Goal: Information Seeking & Learning: Understand process/instructions

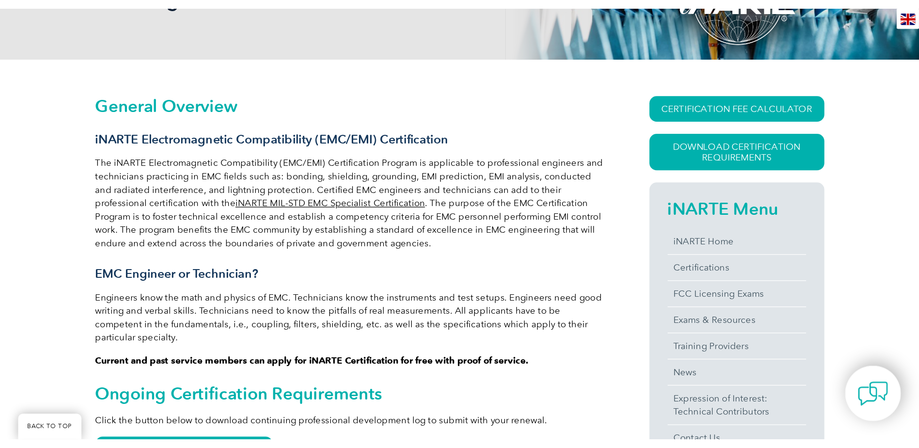
scroll to position [194, 0]
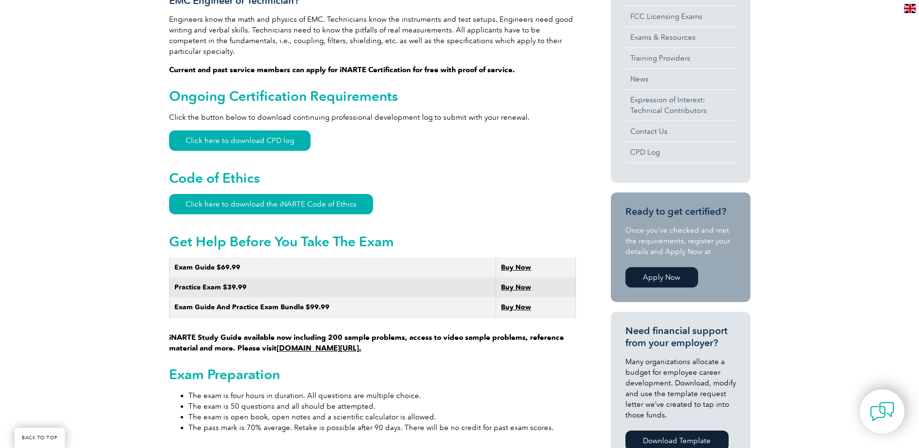
scroll to position [436, 0]
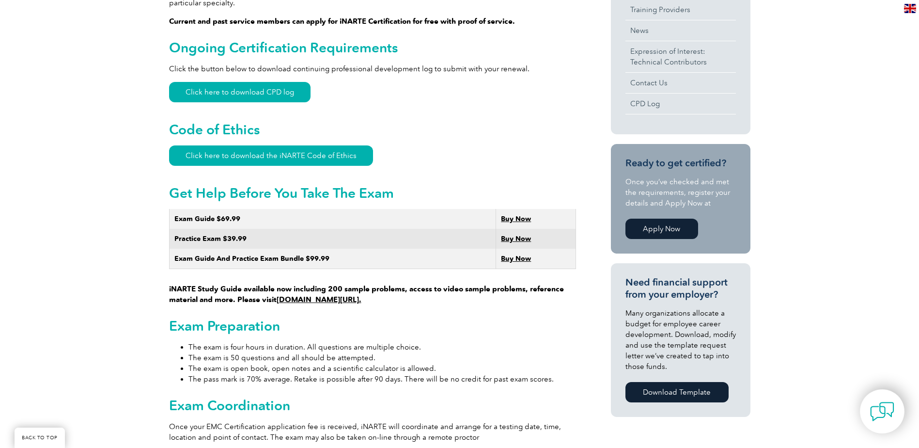
drag, startPoint x: 333, startPoint y: 274, endPoint x: 419, endPoint y: 292, distance: 88.1
click at [419, 292] on p "iNARTE Study Guide available now including 200 sample problems, access to video…" at bounding box center [372, 257] width 407 height 96
drag, startPoint x: 419, startPoint y: 292, endPoint x: 155, endPoint y: 281, distance: 263.7
click at [155, 281] on div "General Overview iNARTE Electromagnetic Compatibility (EMC/EMI) Certification T…" at bounding box center [459, 436] width 919 height 1309
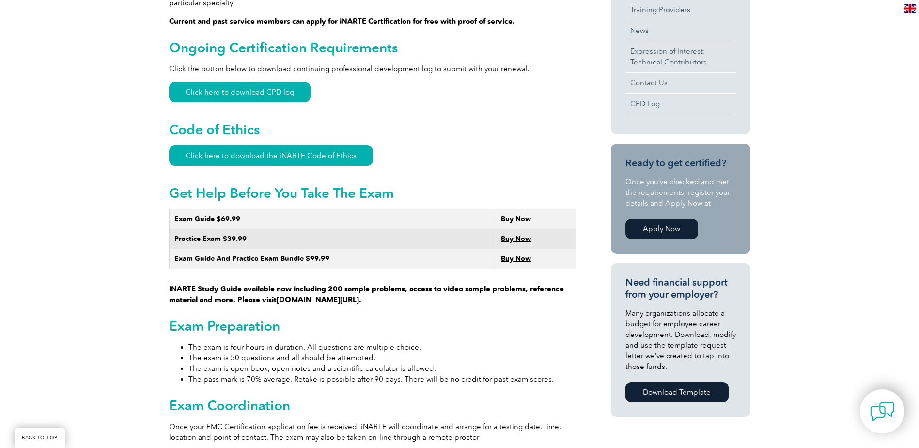
drag, startPoint x: 155, startPoint y: 281, endPoint x: 113, endPoint y: 294, distance: 44.7
click at [113, 294] on div "General Overview iNARTE Electromagnetic Compatibility (EMC/EMI) Certification T…" at bounding box center [459, 436] width 919 height 1309
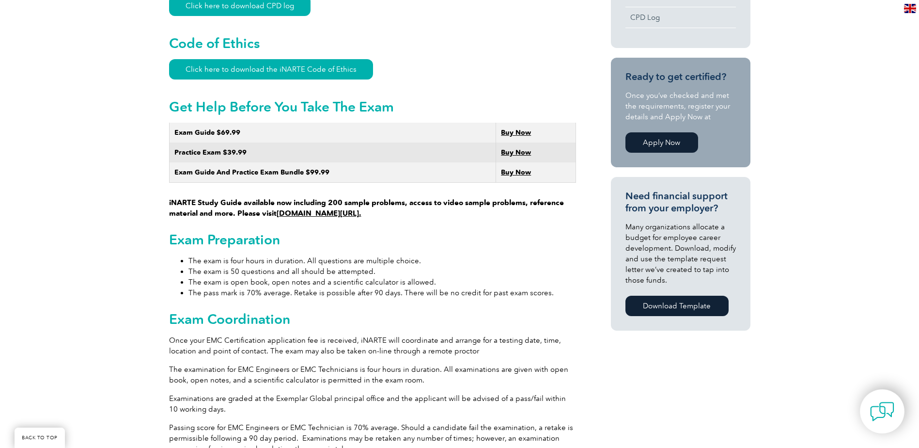
scroll to position [533, 0]
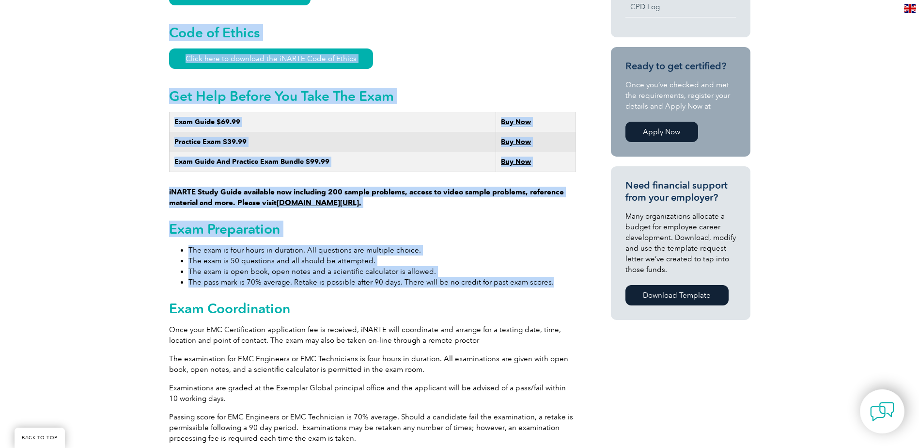
drag, startPoint x: 165, startPoint y: 236, endPoint x: 562, endPoint y: 268, distance: 397.9
click at [562, 268] on div "General Overview iNARTE Electromagnetic Compatibility (EMC/EMI) Certification T…" at bounding box center [459, 339] width 919 height 1309
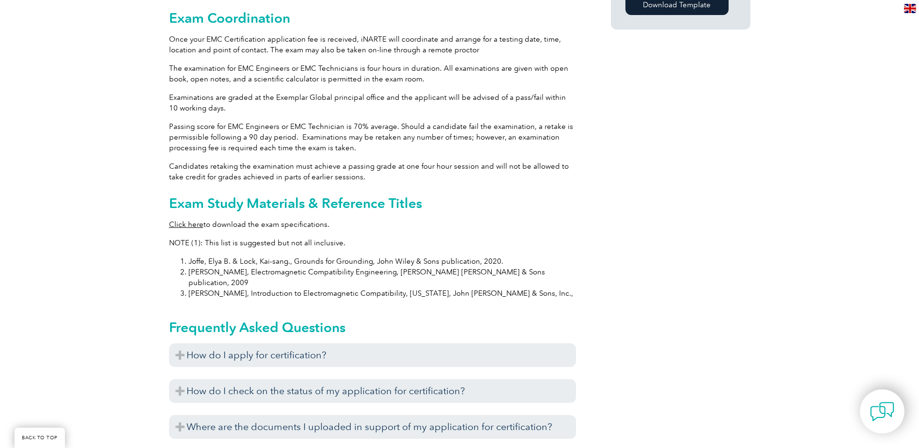
scroll to position [823, 0]
click at [370, 218] on p "Click here to download the exam specifications." at bounding box center [372, 223] width 407 height 11
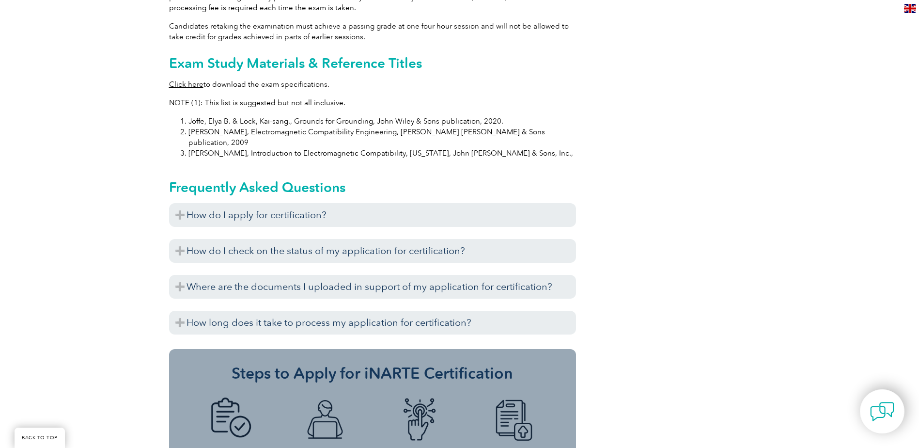
scroll to position [969, 0]
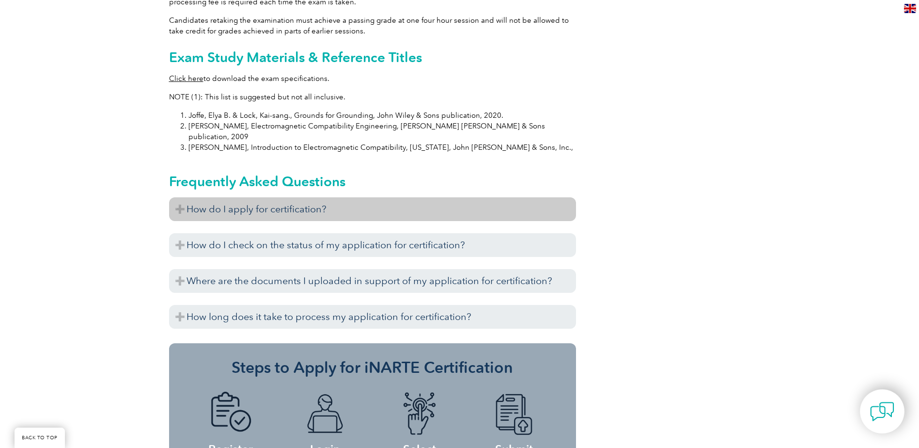
click at [324, 197] on h3 "How do I apply for certification?" at bounding box center [372, 209] width 407 height 24
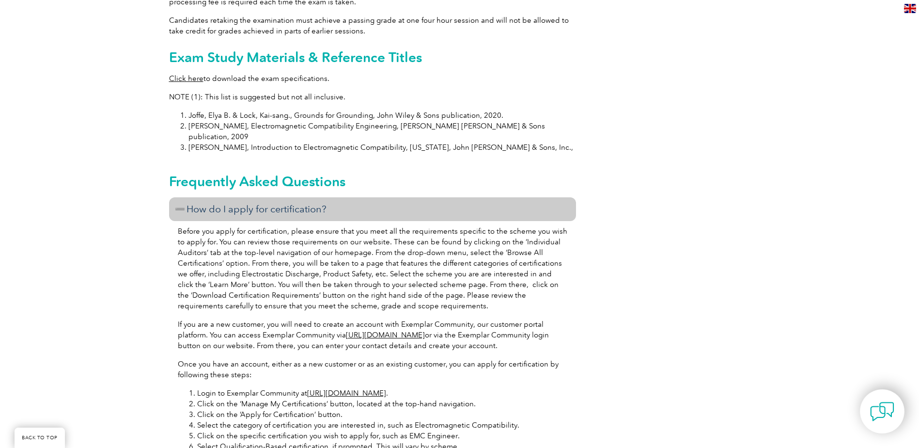
scroll to position [1065, 0]
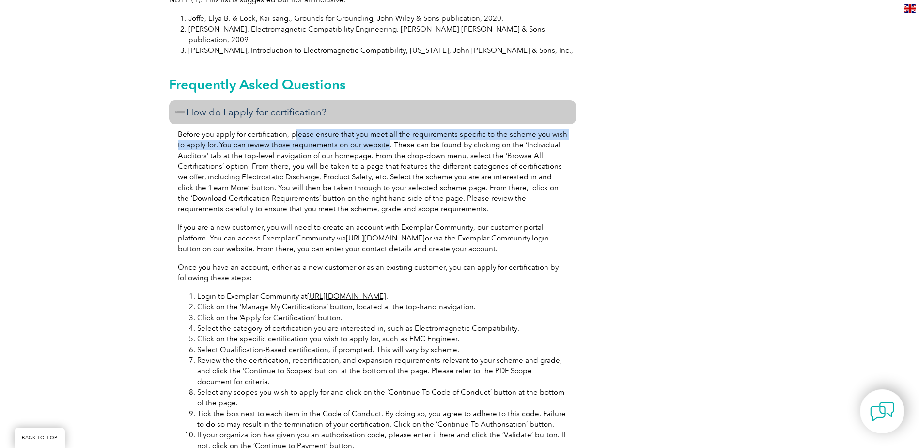
drag, startPoint x: 292, startPoint y: 114, endPoint x: 375, endPoint y: 123, distance: 83.7
click at [375, 129] on p "Before you apply for certification, please ensure that you meet all the require…" at bounding box center [372, 171] width 389 height 85
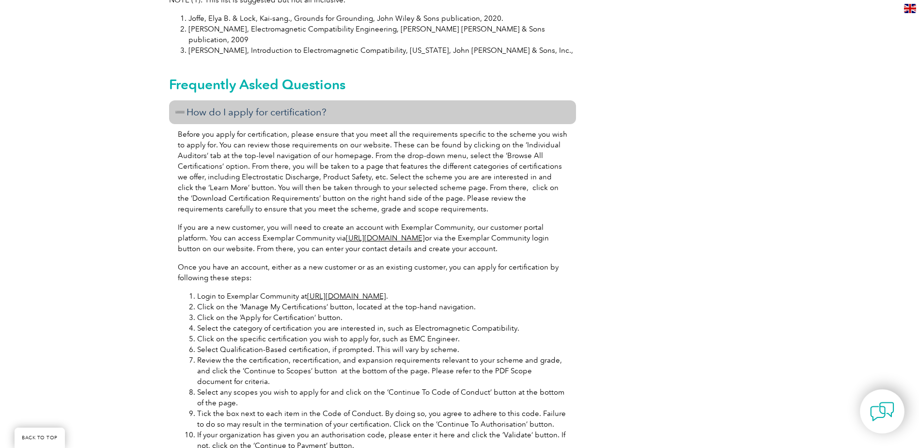
drag, startPoint x: 375, startPoint y: 123, endPoint x: 382, endPoint y: 128, distance: 8.6
click at [382, 129] on p "Before you apply for certification, please ensure that you meet all the require…" at bounding box center [372, 171] width 389 height 85
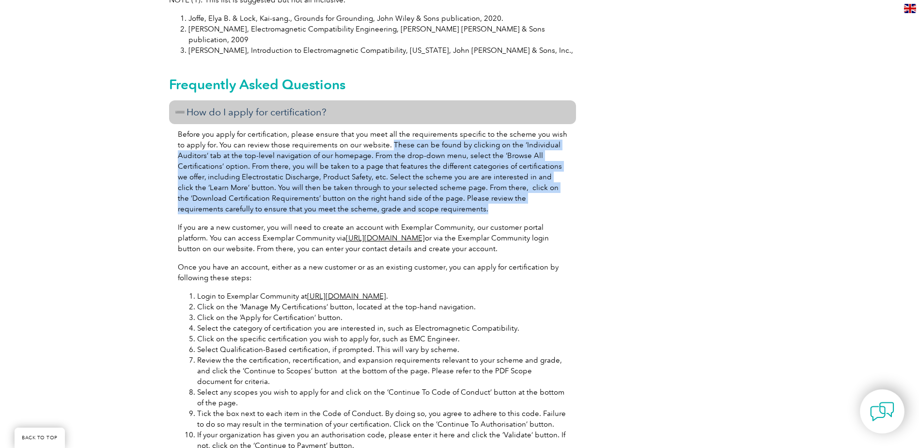
drag, startPoint x: 380, startPoint y: 124, endPoint x: 443, endPoint y: 189, distance: 90.8
click at [443, 189] on p "Before you apply for certification, please ensure that you meet all the require…" at bounding box center [372, 171] width 389 height 85
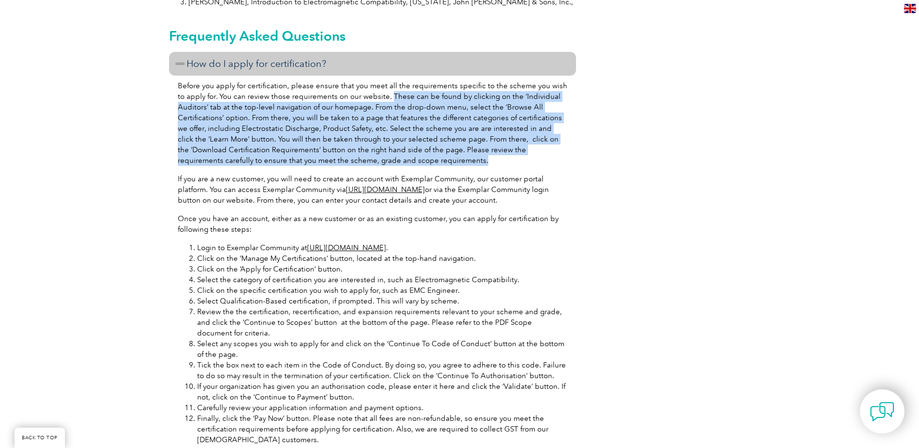
click at [470, 125] on p "Before you apply for certification, please ensure that you meet all the require…" at bounding box center [372, 122] width 389 height 85
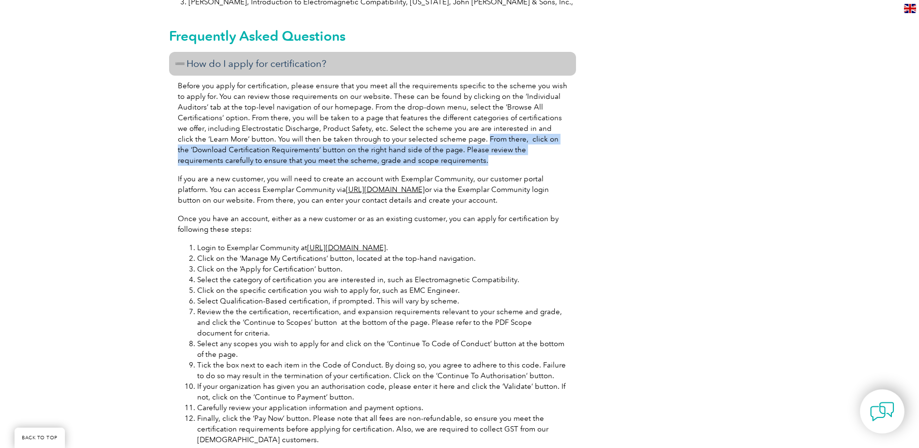
drag, startPoint x: 451, startPoint y: 117, endPoint x: 465, endPoint y: 141, distance: 28.2
click at [465, 141] on p "Before you apply for certification, please ensure that you meet all the require…" at bounding box center [372, 122] width 389 height 85
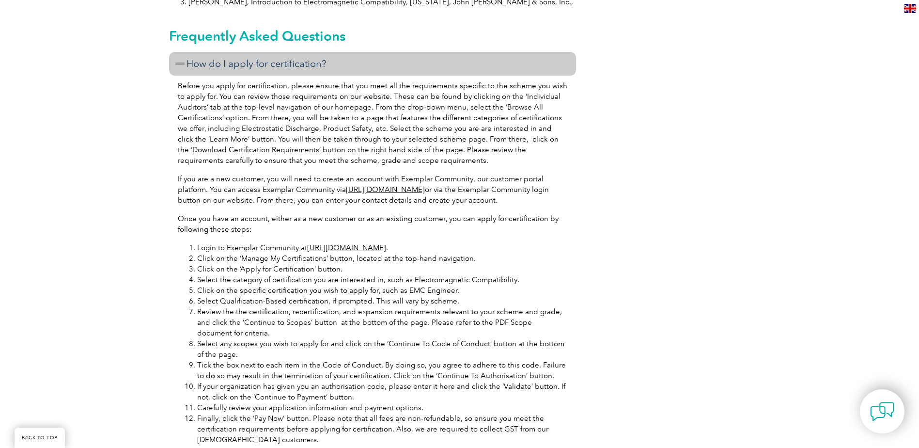
drag, startPoint x: 465, startPoint y: 141, endPoint x: 459, endPoint y: 148, distance: 9.3
click at [459, 148] on div "Before you apply for certification, please ensure that you meet all the require…" at bounding box center [372, 279] width 407 height 406
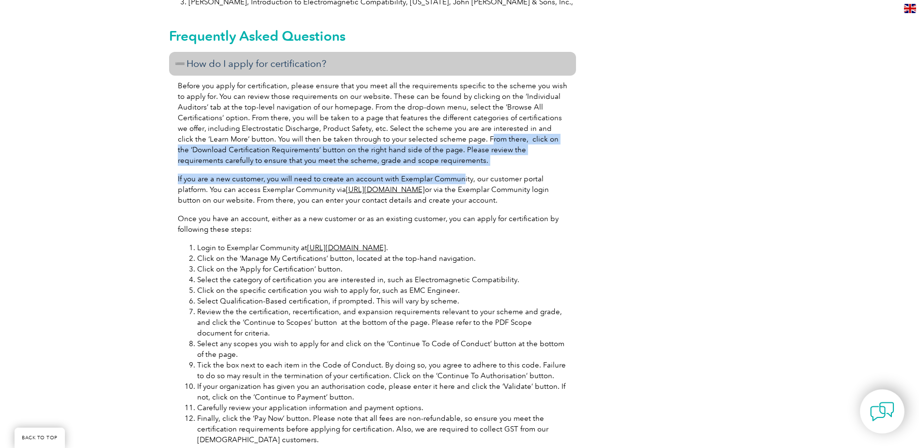
drag, startPoint x: 459, startPoint y: 145, endPoint x: 454, endPoint y: 117, distance: 28.6
click at [454, 117] on div "Before you apply for certification, please ensure that you meet all the require…" at bounding box center [372, 279] width 407 height 406
drag, startPoint x: 454, startPoint y: 117, endPoint x: 454, endPoint y: 129, distance: 12.1
click at [454, 129] on p "Before you apply for certification, please ensure that you meet all the require…" at bounding box center [372, 122] width 389 height 85
drag, startPoint x: 452, startPoint y: 119, endPoint x: 466, endPoint y: 145, distance: 29.7
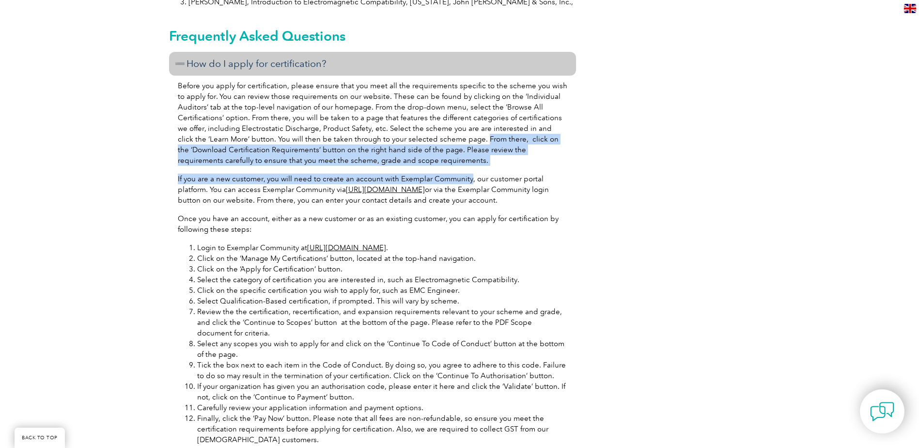
click at [466, 145] on div "Before you apply for certification, please ensure that you meet all the require…" at bounding box center [372, 279] width 407 height 406
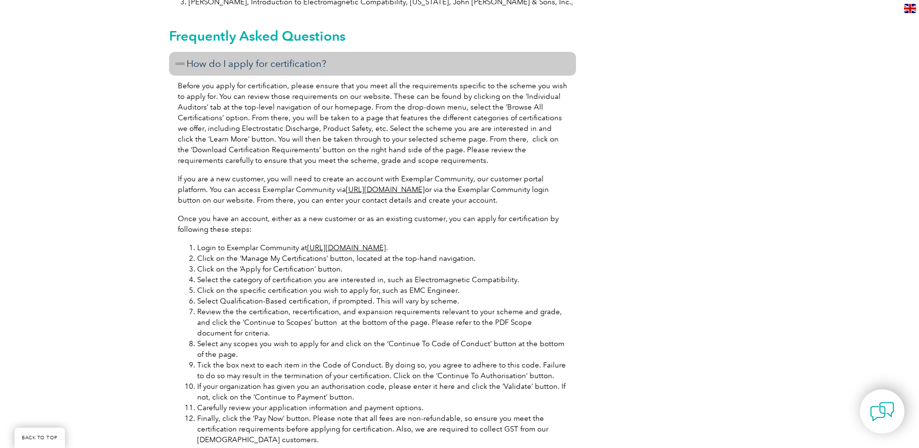
drag, startPoint x: 466, startPoint y: 145, endPoint x: 595, endPoint y: 185, distance: 135.1
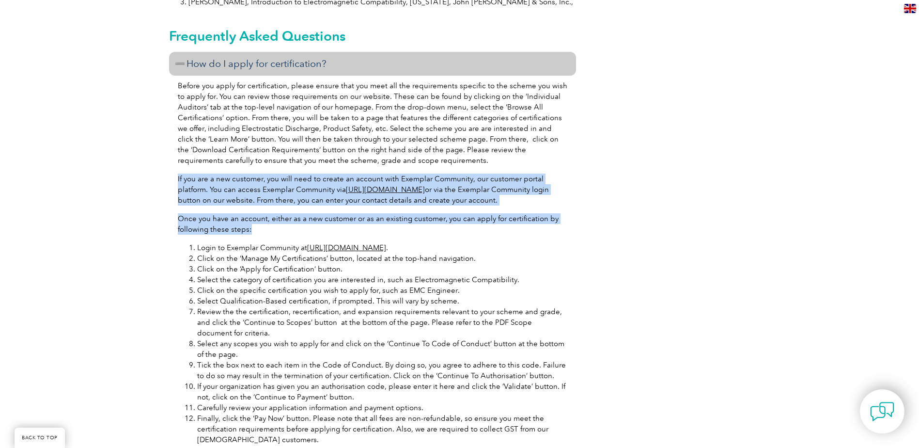
drag, startPoint x: 171, startPoint y: 150, endPoint x: 545, endPoint y: 214, distance: 378.9
click at [545, 214] on div "Before you apply for certification, please ensure that you meet all the require…" at bounding box center [372, 279] width 407 height 406
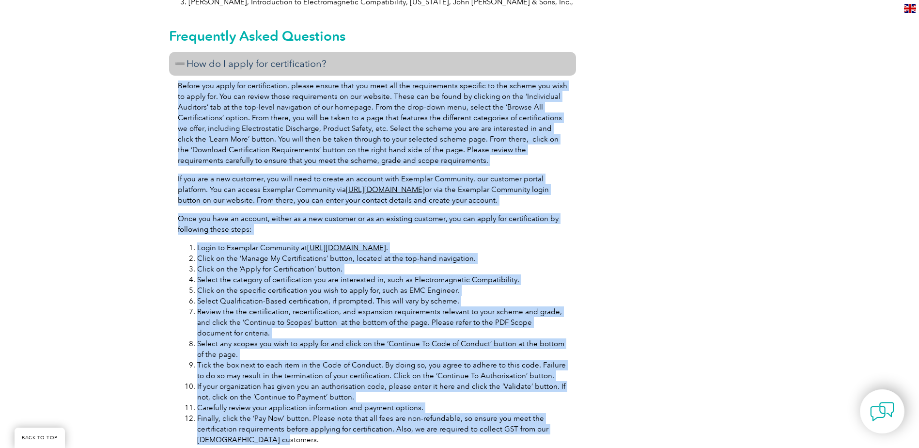
drag, startPoint x: 176, startPoint y: 63, endPoint x: 415, endPoint y: 418, distance: 427.6
click at [415, 418] on div "Before you apply for certification, please ensure that you meet all the require…" at bounding box center [372, 279] width 407 height 406
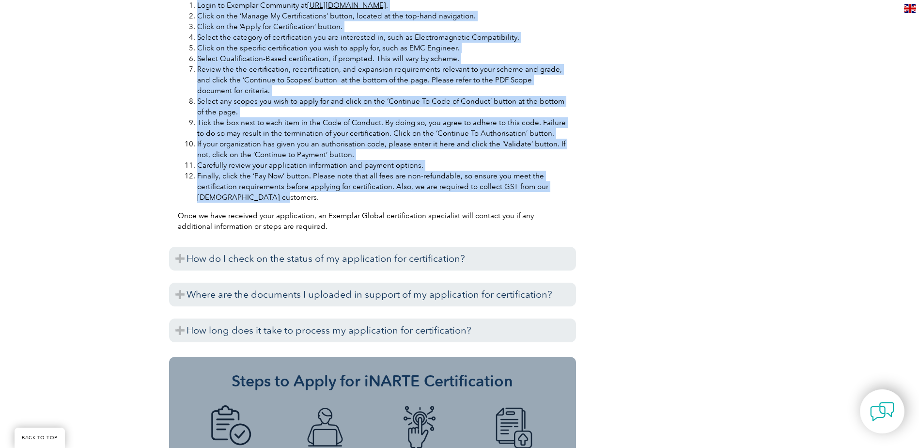
scroll to position [1501, 0]
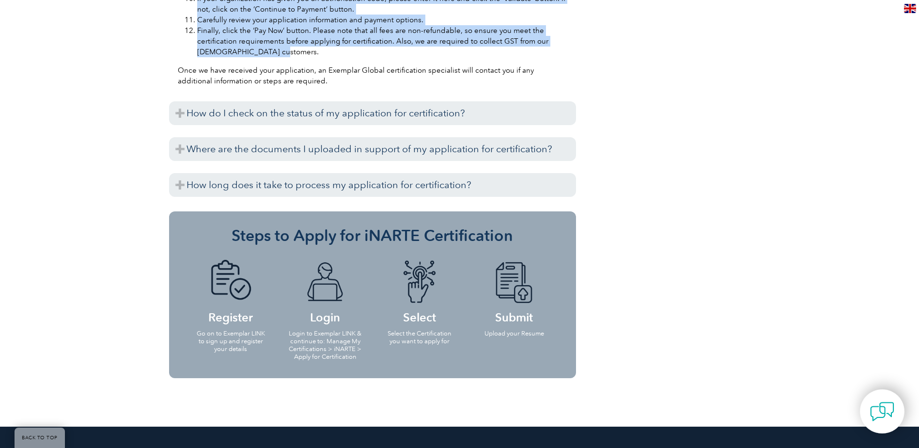
drag, startPoint x: 223, startPoint y: 302, endPoint x: 250, endPoint y: 325, distance: 35.4
click at [250, 325] on li "Register Go on to Exemplar LINK to sign up and register your details" at bounding box center [231, 305] width 94 height 110
drag, startPoint x: 250, startPoint y: 325, endPoint x: 268, endPoint y: 334, distance: 19.9
click at [268, 334] on li "Register Go on to Exemplar LINK to sign up and register your details" at bounding box center [231, 305] width 94 height 110
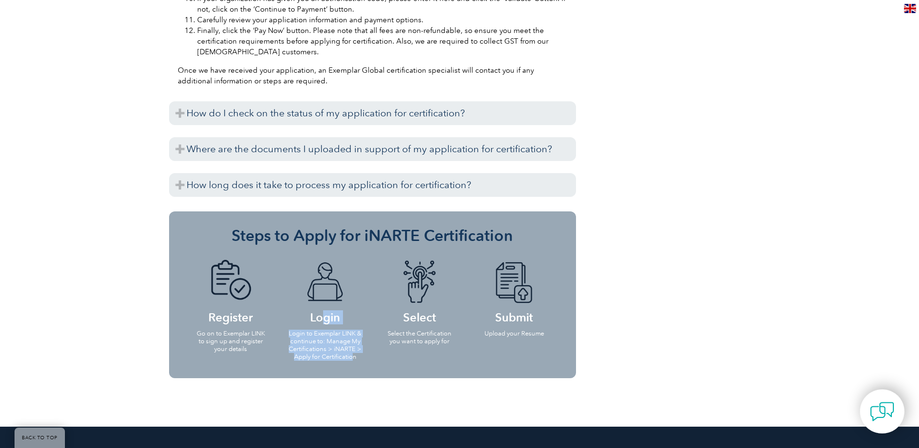
drag, startPoint x: 313, startPoint y: 293, endPoint x: 355, endPoint y: 332, distance: 56.9
click at [355, 332] on li "Login Login to Exemplar LINK & continue to: Manage My Certifications > iNARTE >…" at bounding box center [325, 309] width 94 height 118
drag, startPoint x: 355, startPoint y: 332, endPoint x: 370, endPoint y: 338, distance: 15.8
click at [370, 338] on li "Login Login to Exemplar LINK & continue to: Manage My Certifications > iNARTE >…" at bounding box center [325, 309] width 94 height 118
drag, startPoint x: 389, startPoint y: 309, endPoint x: 441, endPoint y: 336, distance: 58.0
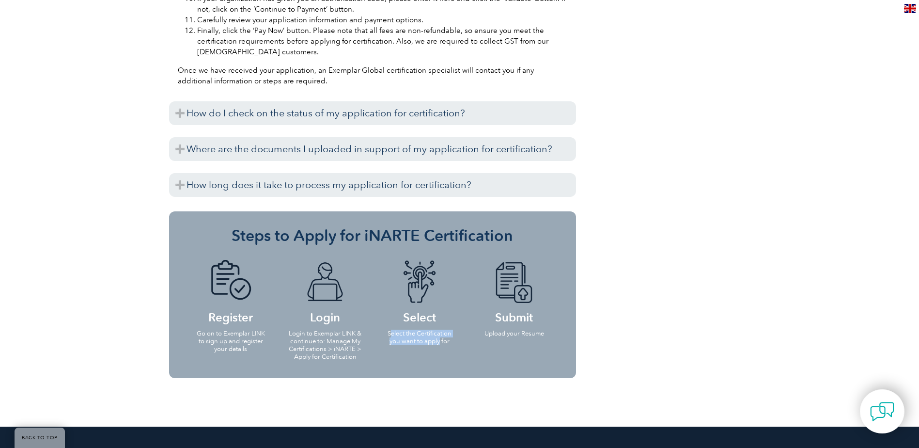
click at [441, 336] on ul "Register Go on to Exemplar LINK to sign up and register your details Login Logi…" at bounding box center [373, 309] width 378 height 118
drag, startPoint x: 441, startPoint y: 336, endPoint x: 441, endPoint y: 343, distance: 7.7
click at [441, 343] on ul "Register Go on to Exemplar LINK to sign up and register your details Login Logi…" at bounding box center [373, 309] width 378 height 118
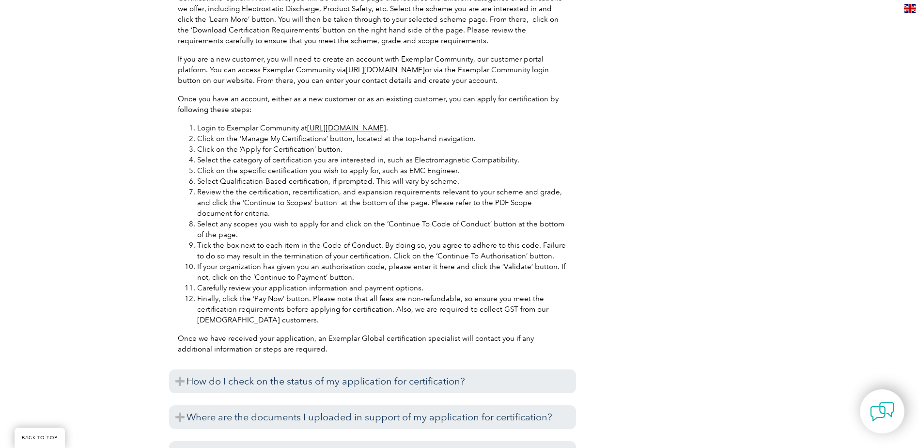
scroll to position [1162, 0]
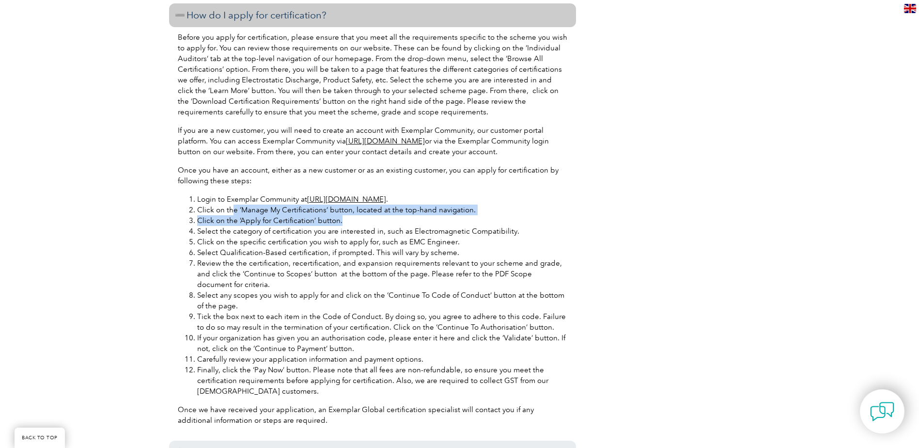
drag, startPoint x: 232, startPoint y: 187, endPoint x: 478, endPoint y: 196, distance: 246.7
click at [478, 196] on ol "Login to Exemplar Community at https://community.exemplarglobal.org/ . Click on…" at bounding box center [372, 295] width 389 height 202
drag, startPoint x: 478, startPoint y: 196, endPoint x: 428, endPoint y: 203, distance: 50.3
click at [428, 215] on li "Click on the ‘Apply for Certification’ button." at bounding box center [382, 220] width 370 height 11
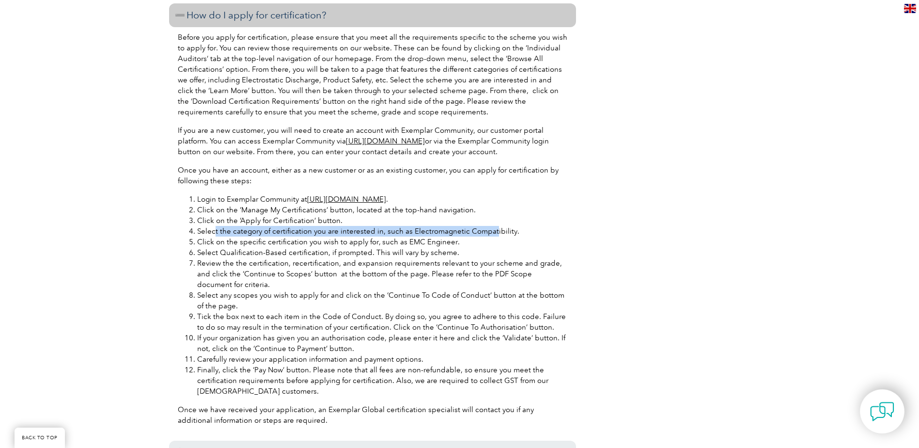
drag, startPoint x: 214, startPoint y: 212, endPoint x: 492, endPoint y: 214, distance: 278.5
click at [492, 226] on li "Select the category of certification you are interested in, such as Electromagn…" at bounding box center [382, 231] width 370 height 11
drag, startPoint x: 492, startPoint y: 214, endPoint x: 485, endPoint y: 221, distance: 10.3
click at [485, 236] on li "Click on the specific certification you wish to apply for, such as EMC Engineer." at bounding box center [382, 241] width 370 height 11
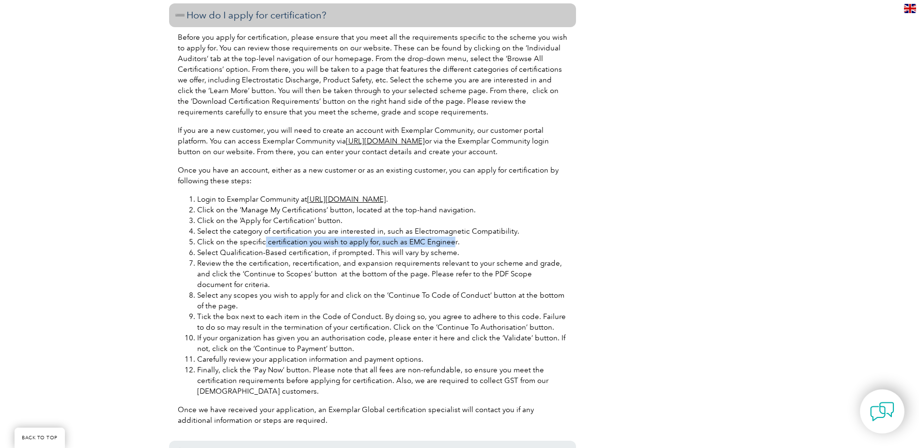
drag, startPoint x: 263, startPoint y: 223, endPoint x: 447, endPoint y: 217, distance: 183.6
click at [447, 236] on li "Click on the specific certification you wish to apply for, such as EMC Engineer." at bounding box center [382, 241] width 370 height 11
click at [316, 236] on li "Click on the specific certification you wish to apply for, such as EMC Engineer." at bounding box center [382, 241] width 370 height 11
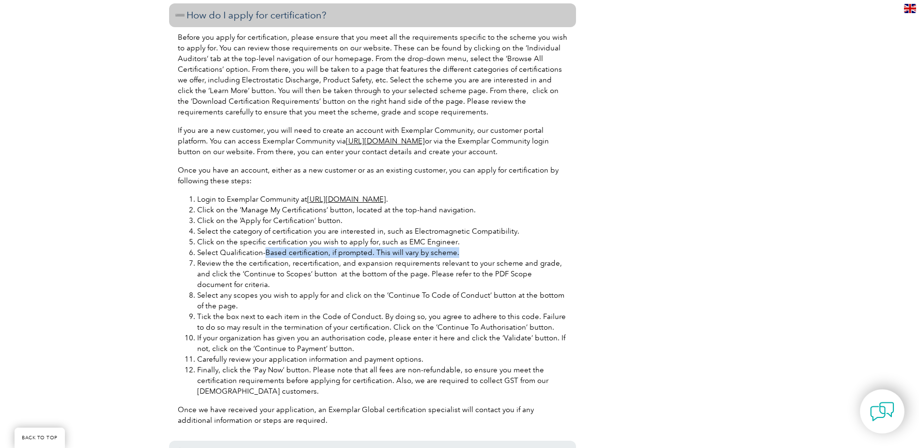
drag, startPoint x: 264, startPoint y: 233, endPoint x: 466, endPoint y: 230, distance: 202.0
click at [466, 247] on li "Select Qualification-Based certification, if prompted. This will vary by scheme." at bounding box center [382, 252] width 370 height 11
drag, startPoint x: 466, startPoint y: 230, endPoint x: 380, endPoint y: 249, distance: 88.3
click at [380, 258] on li "Review the the certification, recertification, and expansion requirements relev…" at bounding box center [382, 274] width 370 height 32
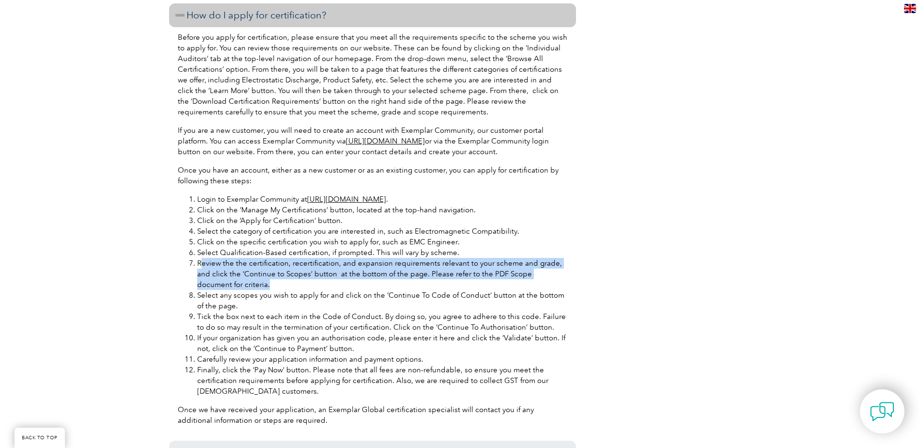
drag, startPoint x: 200, startPoint y: 241, endPoint x: 225, endPoint y: 267, distance: 36.0
click at [225, 267] on li "Review the the certification, recertification, and expansion requirements relev…" at bounding box center [382, 274] width 370 height 32
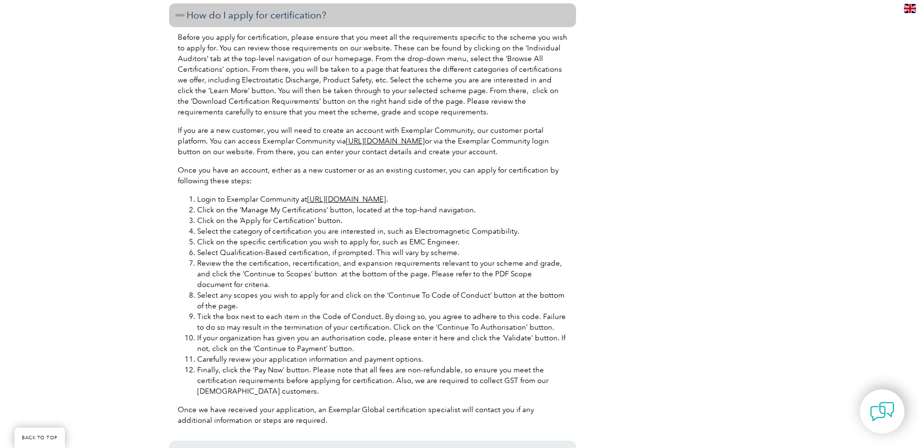
drag, startPoint x: 225, startPoint y: 267, endPoint x: 229, endPoint y: 284, distance: 17.8
click at [229, 290] on li "Select any scopes you wish to apply for and click on the ‘Continue To Code of C…" at bounding box center [382, 300] width 370 height 21
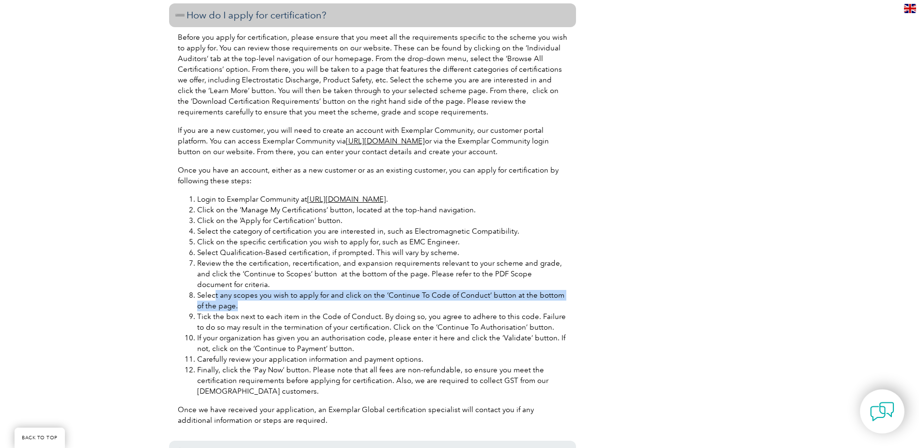
drag, startPoint x: 217, startPoint y: 276, endPoint x: 228, endPoint y: 286, distance: 15.1
click at [228, 290] on li "Select any scopes you wish to apply for and click on the ‘Continue To Code of C…" at bounding box center [382, 300] width 370 height 21
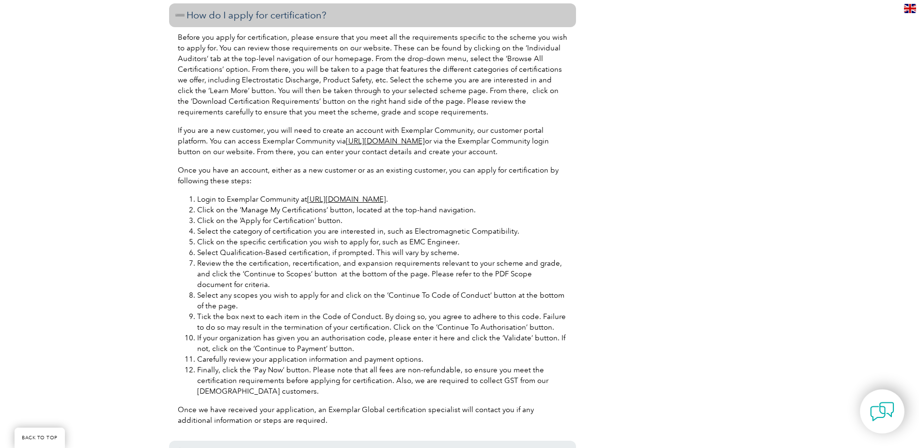
drag, startPoint x: 228, startPoint y: 286, endPoint x: 226, endPoint y: 296, distance: 10.5
click at [228, 311] on li "Tick the box next to each item in the Code of Conduct. By doing so, you agree t…" at bounding box center [382, 321] width 370 height 21
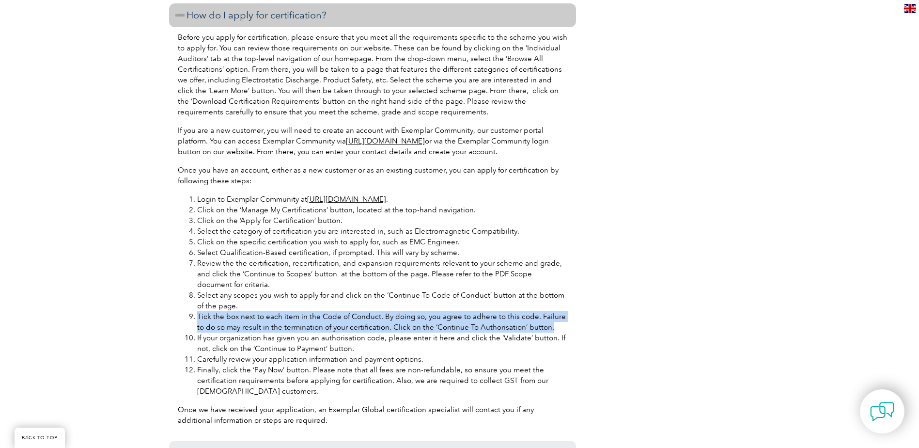
drag, startPoint x: 197, startPoint y: 294, endPoint x: 543, endPoint y: 304, distance: 346.4
click at [543, 311] on li "Tick the box next to each item in the Code of Conduct. By doing so, you agree t…" at bounding box center [382, 321] width 370 height 21
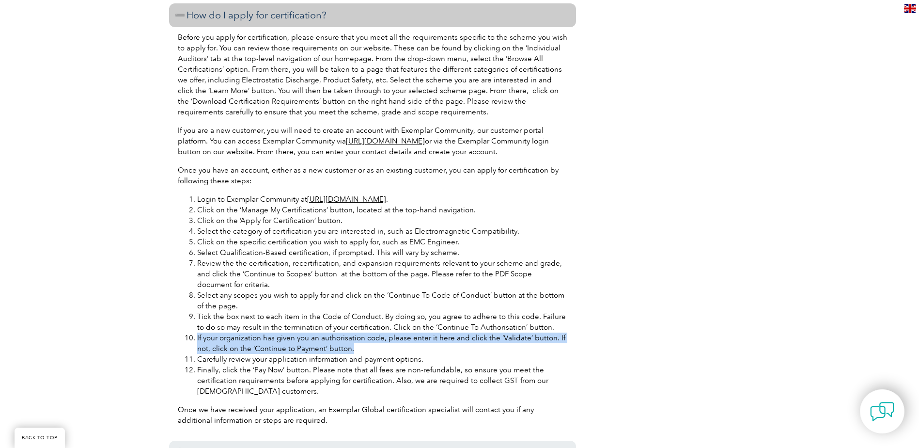
drag, startPoint x: 197, startPoint y: 318, endPoint x: 361, endPoint y: 322, distance: 164.2
click at [361, 332] on li "If your organization has given you an authorisation code, please enter it here …" at bounding box center [382, 342] width 370 height 21
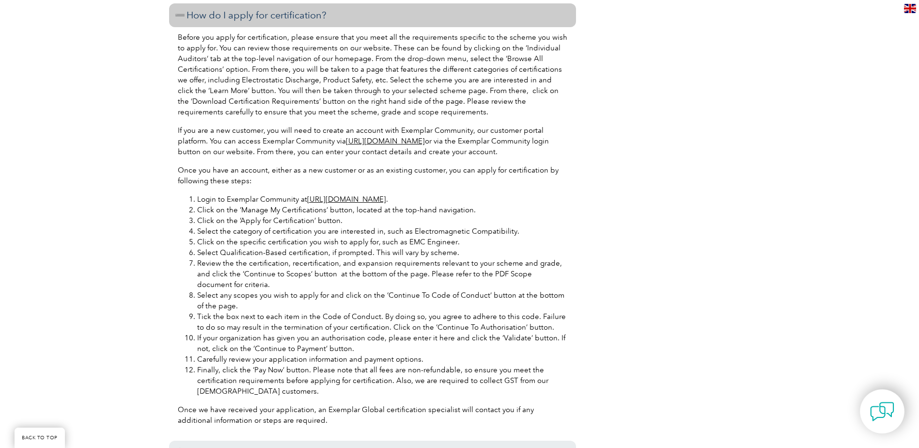
click at [460, 364] on li "Finally, click the ‘Pay Now’ button. Please note that all fees are non-refundab…" at bounding box center [382, 380] width 370 height 32
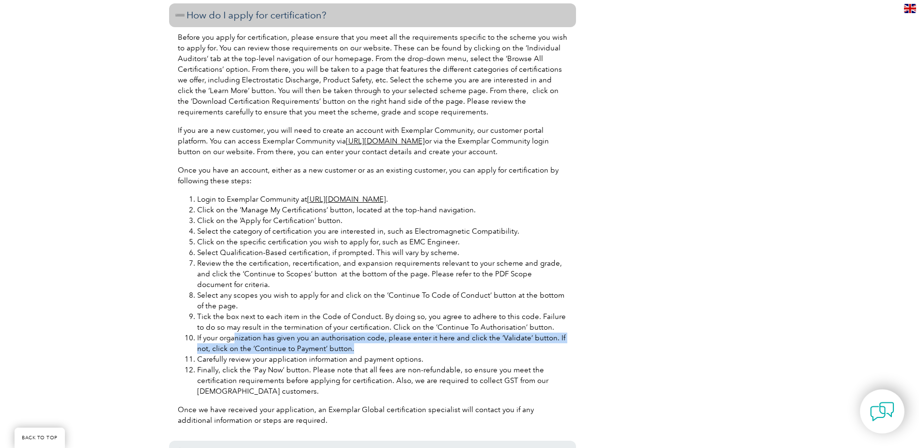
drag, startPoint x: 244, startPoint y: 319, endPoint x: 356, endPoint y: 329, distance: 113.3
click at [356, 332] on li "If your organization has given you an authorisation code, please enter it here …" at bounding box center [382, 342] width 370 height 21
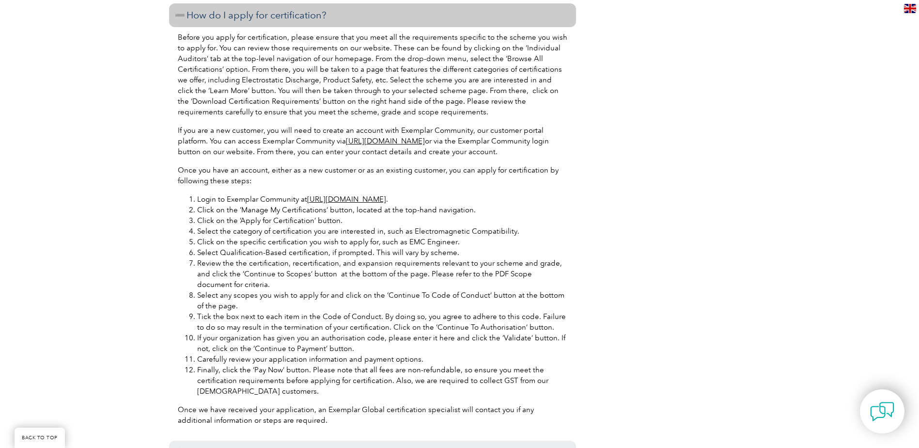
drag, startPoint x: 356, startPoint y: 329, endPoint x: 240, endPoint y: 351, distance: 118.3
click at [240, 364] on li "Finally, click the ‘Pay Now’ button. Please note that all fees are non-refundab…" at bounding box center [382, 380] width 370 height 32
drag, startPoint x: 196, startPoint y: 341, endPoint x: 430, endPoint y: 338, distance: 233.9
click at [430, 354] on li "Carefully review your application information and payment options." at bounding box center [382, 359] width 370 height 11
click at [197, 364] on li "Finally, click the ‘Pay Now’ button. Please note that all fees are non-refundab…" at bounding box center [382, 380] width 370 height 32
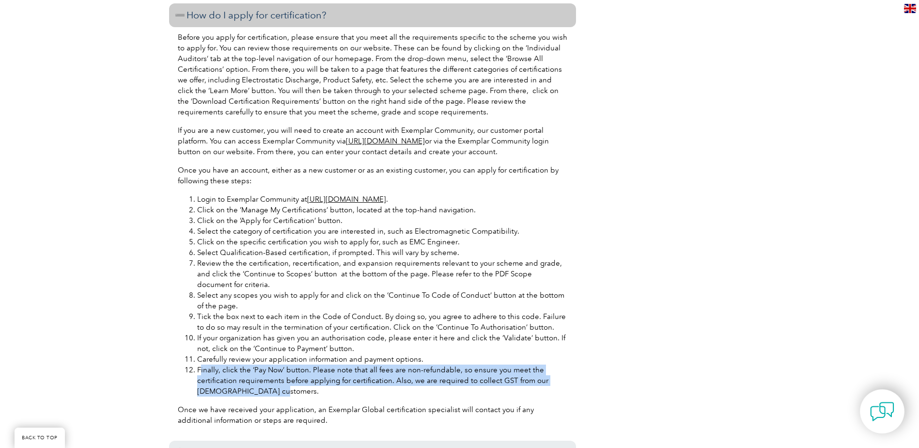
drag, startPoint x: 200, startPoint y: 347, endPoint x: 289, endPoint y: 371, distance: 92.1
click at [289, 371] on li "Finally, click the ‘Pay Now’ button. Please note that all fees are non-refundab…" at bounding box center [382, 380] width 370 height 32
drag, startPoint x: 197, startPoint y: 346, endPoint x: 274, endPoint y: 371, distance: 81.5
click at [274, 371] on li "Finally, click the ‘Pay Now’ button. Please note that all fees are non-refundab…" at bounding box center [382, 380] width 370 height 32
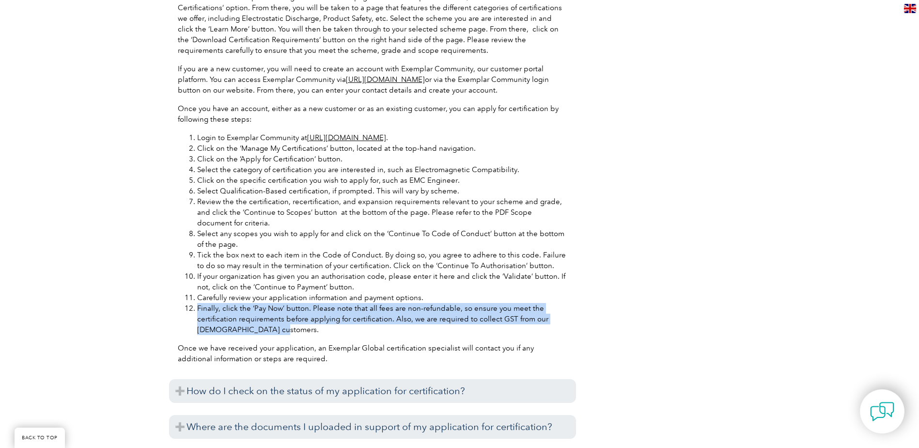
scroll to position [1308, 0]
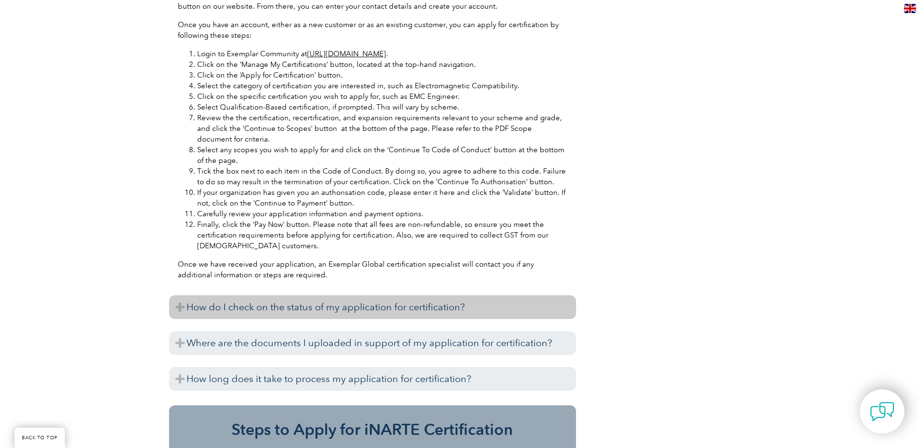
click at [421, 295] on h3 "How do I check on the status of my application for certification?" at bounding box center [372, 307] width 407 height 24
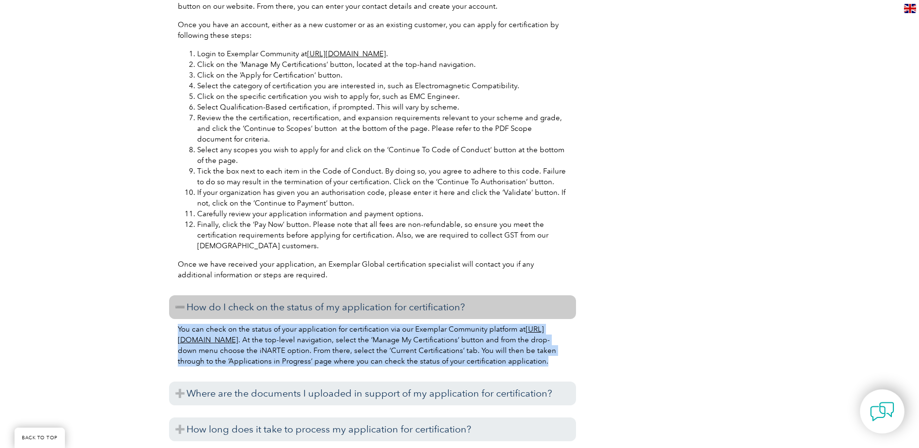
drag, startPoint x: 179, startPoint y: 308, endPoint x: 233, endPoint y: 361, distance: 75.7
click at [233, 361] on div "You can check on the status of your application for certification via our Exemp…" at bounding box center [372, 346] width 407 height 55
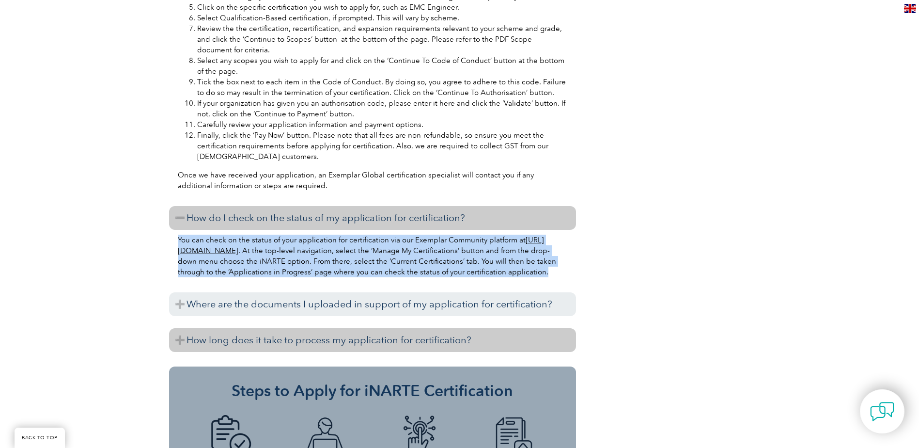
scroll to position [1405, 0]
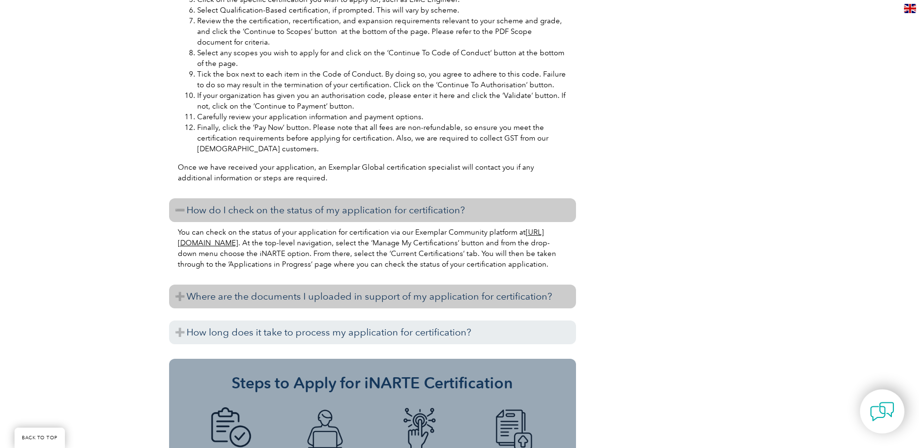
click at [479, 290] on h3 "Where are the documents I uploaded in support of my application for certificati…" at bounding box center [372, 296] width 407 height 24
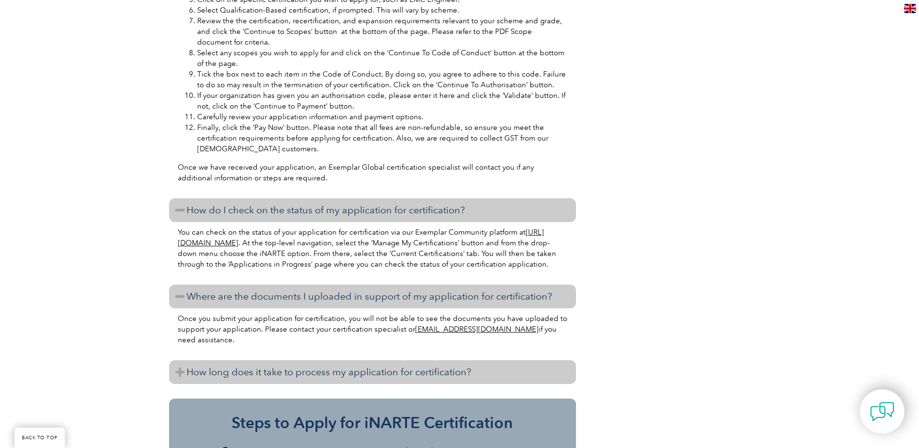
click at [419, 369] on h3 "How long does it take to process my application for certification?" at bounding box center [372, 372] width 407 height 24
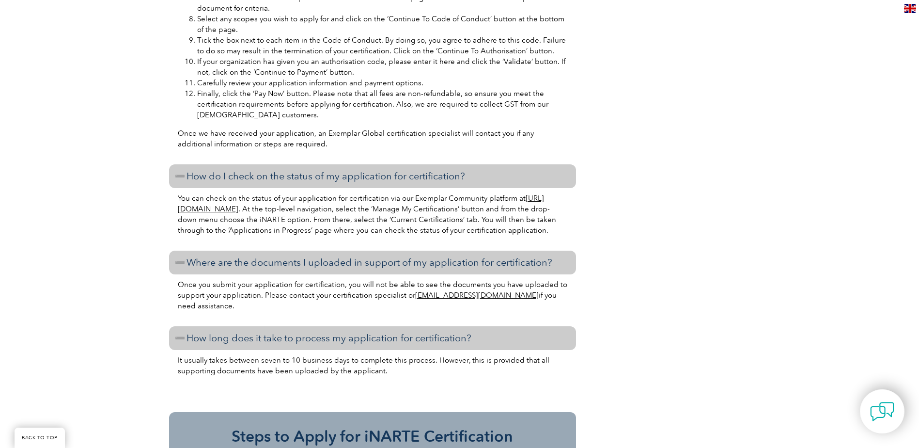
scroll to position [1453, 0]
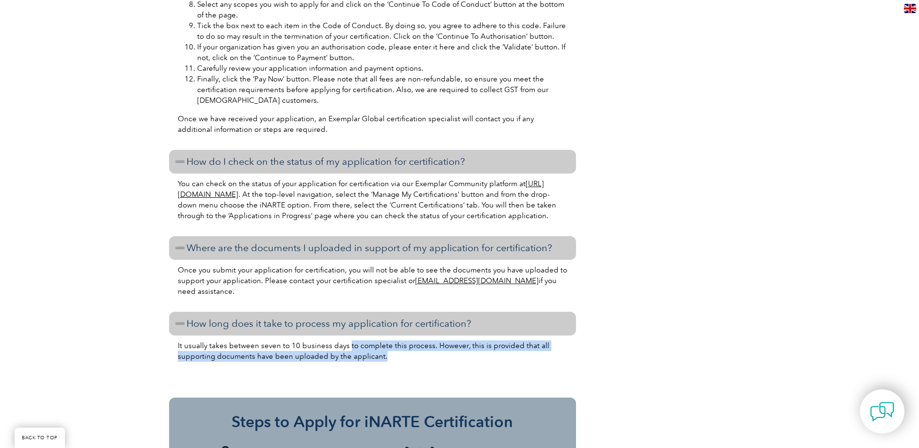
drag, startPoint x: 345, startPoint y: 335, endPoint x: 420, endPoint y: 343, distance: 75.9
click at [420, 343] on p "It usually takes between seven to 10 business days to complete this process. Ho…" at bounding box center [372, 350] width 389 height 21
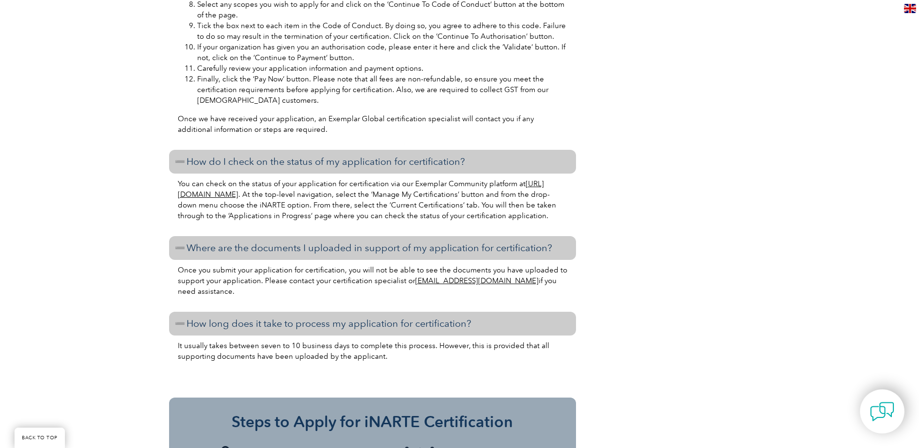
drag, startPoint x: 420, startPoint y: 343, endPoint x: 423, endPoint y: 355, distance: 12.3
click at [423, 355] on div "It usually takes between seven to 10 business days to complete this process. Ho…" at bounding box center [372, 361] width 407 height 52
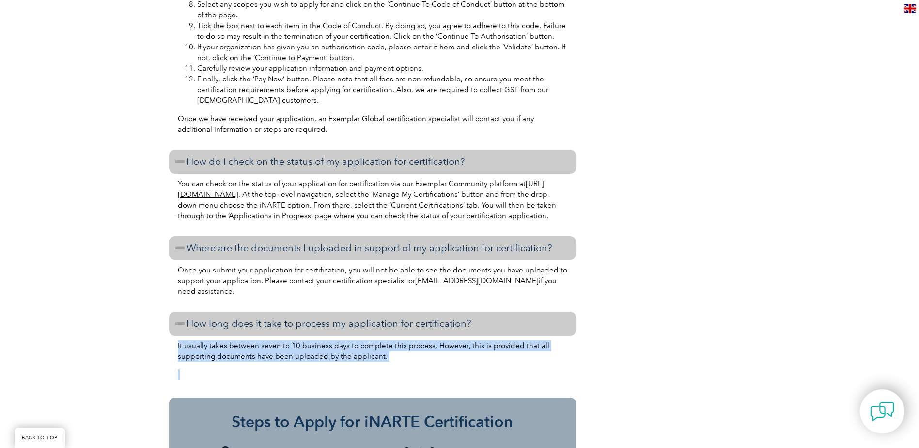
drag, startPoint x: 414, startPoint y: 352, endPoint x: 176, endPoint y: 336, distance: 238.8
click at [176, 336] on div "It usually takes between seven to 10 business days to complete this process. Ho…" at bounding box center [372, 361] width 407 height 52
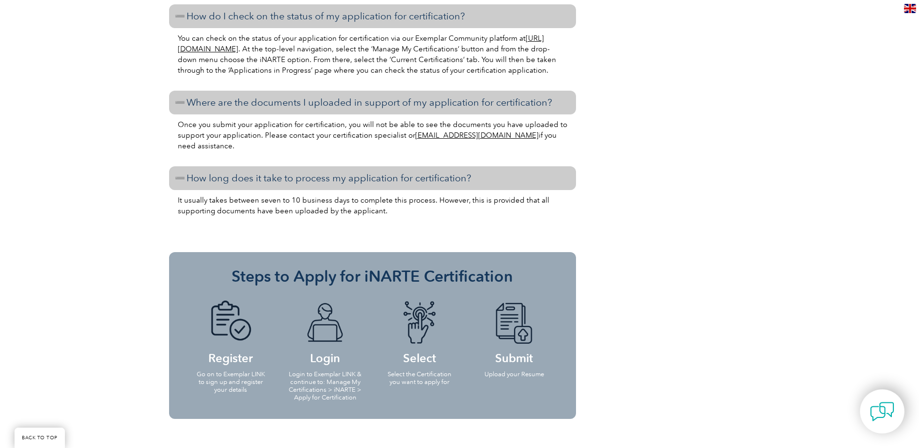
scroll to position [1744, 0]
